Goal: Navigation & Orientation: Find specific page/section

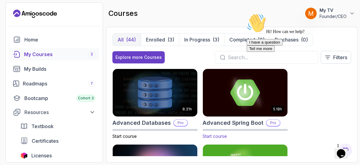
click at [237, 100] on img at bounding box center [245, 93] width 89 height 50
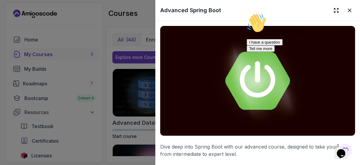
click at [260, 52] on div "Hi! How can we help? I have a question Tell me more" at bounding box center [301, 32] width 110 height 38
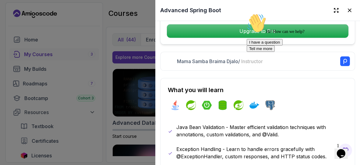
scroll to position [221, 0]
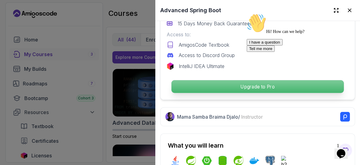
click at [240, 82] on p "Upgrade to Pro" at bounding box center [257, 86] width 172 height 13
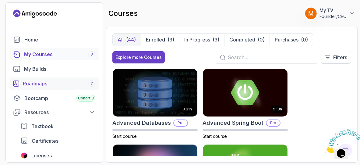
click at [63, 83] on div "Roadmaps 7" at bounding box center [59, 83] width 72 height 7
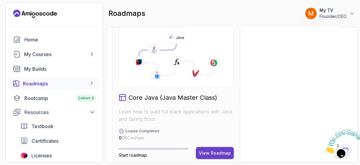
scroll to position [349, 0]
